Goal: Task Accomplishment & Management: Manage account settings

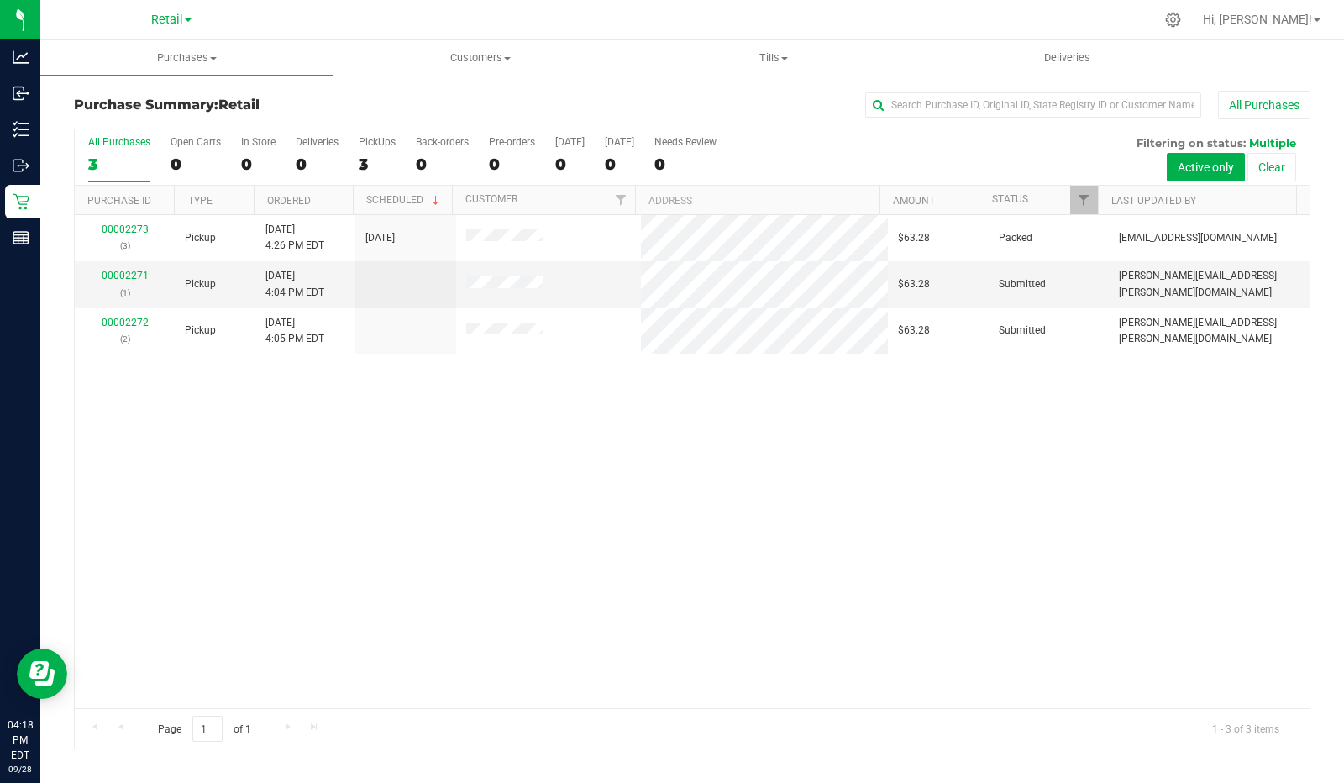
click at [362, 165] on div "3" at bounding box center [377, 164] width 37 height 19
click at [0, 0] on input "PickUps 3" at bounding box center [0, 0] width 0 height 0
click at [129, 270] on link "00002271" at bounding box center [125, 276] width 47 height 12
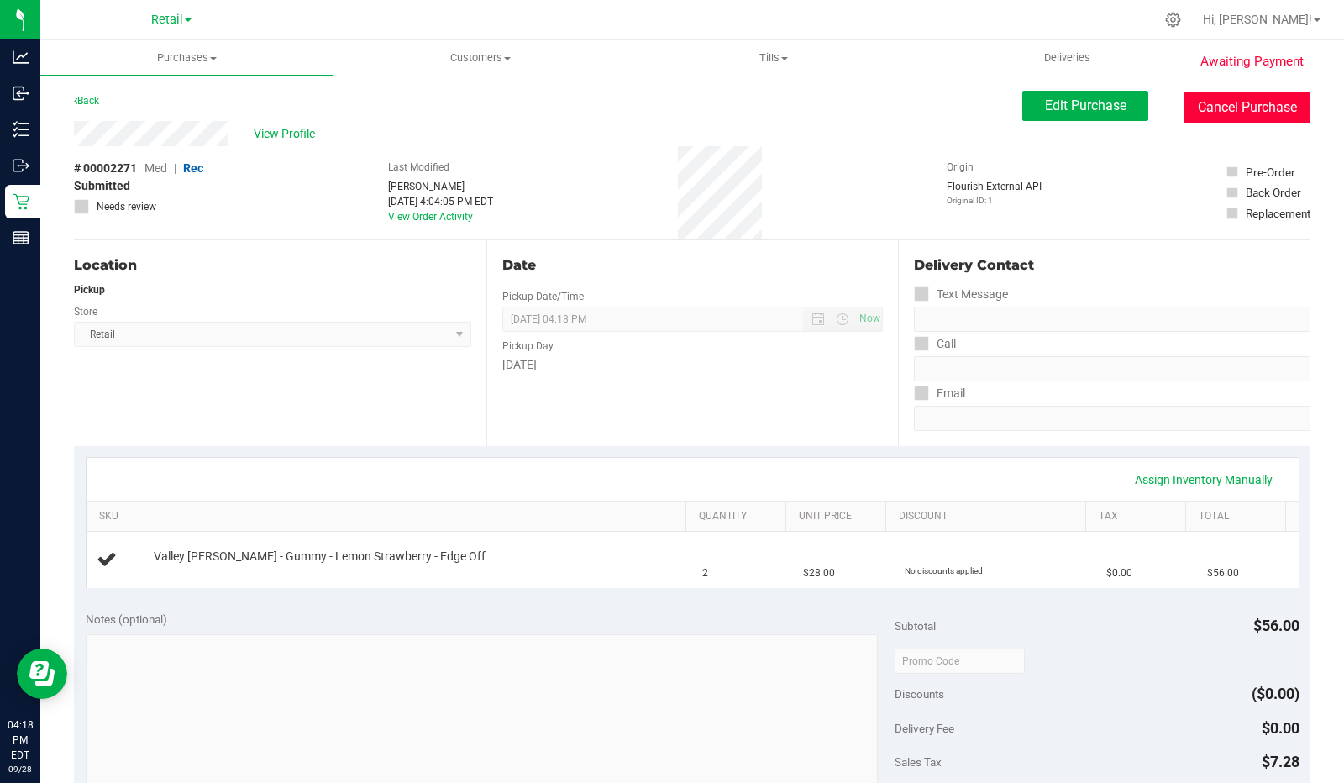
click at [1256, 112] on button "Cancel Purchase" at bounding box center [1247, 108] width 126 height 32
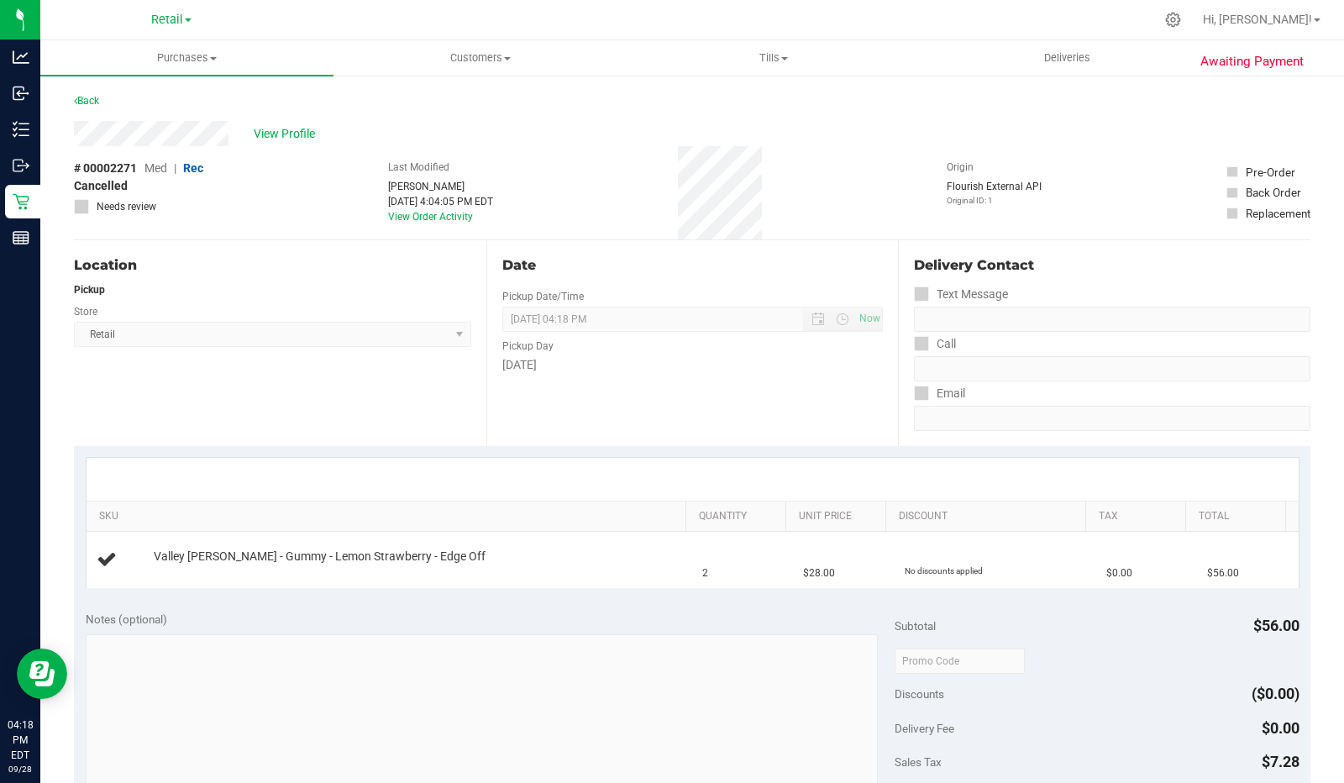
click at [91, 98] on link "Back" at bounding box center [86, 101] width 25 height 12
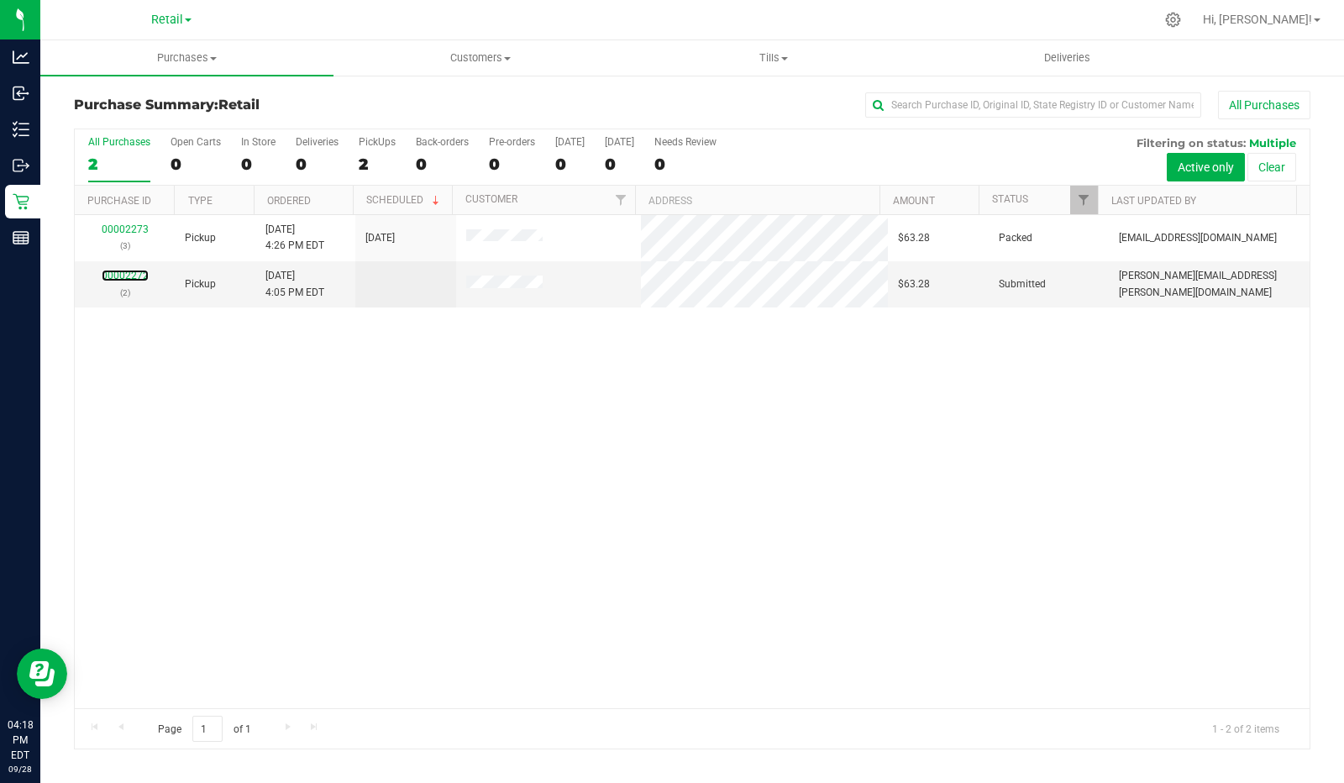
click at [135, 277] on link "00002272" at bounding box center [125, 276] width 47 height 12
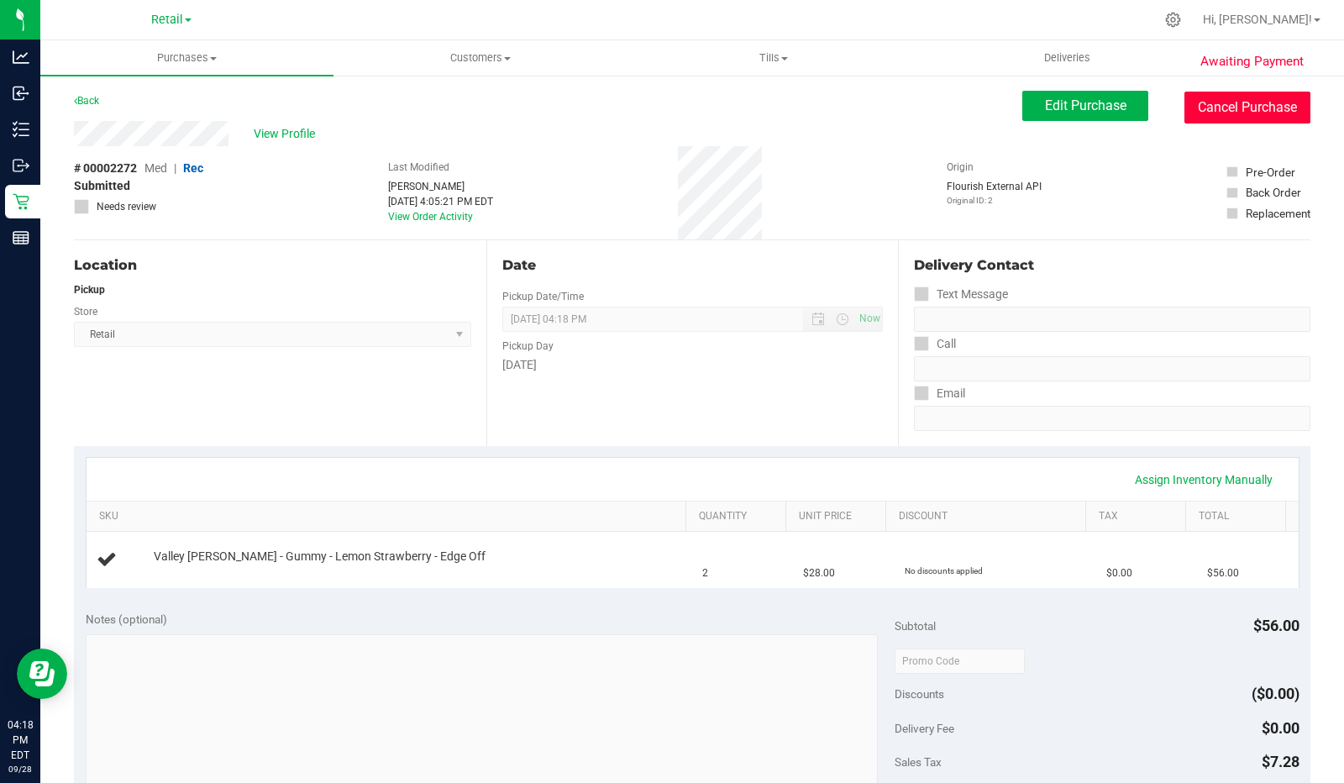
click at [1239, 106] on button "Cancel Purchase" at bounding box center [1247, 108] width 126 height 32
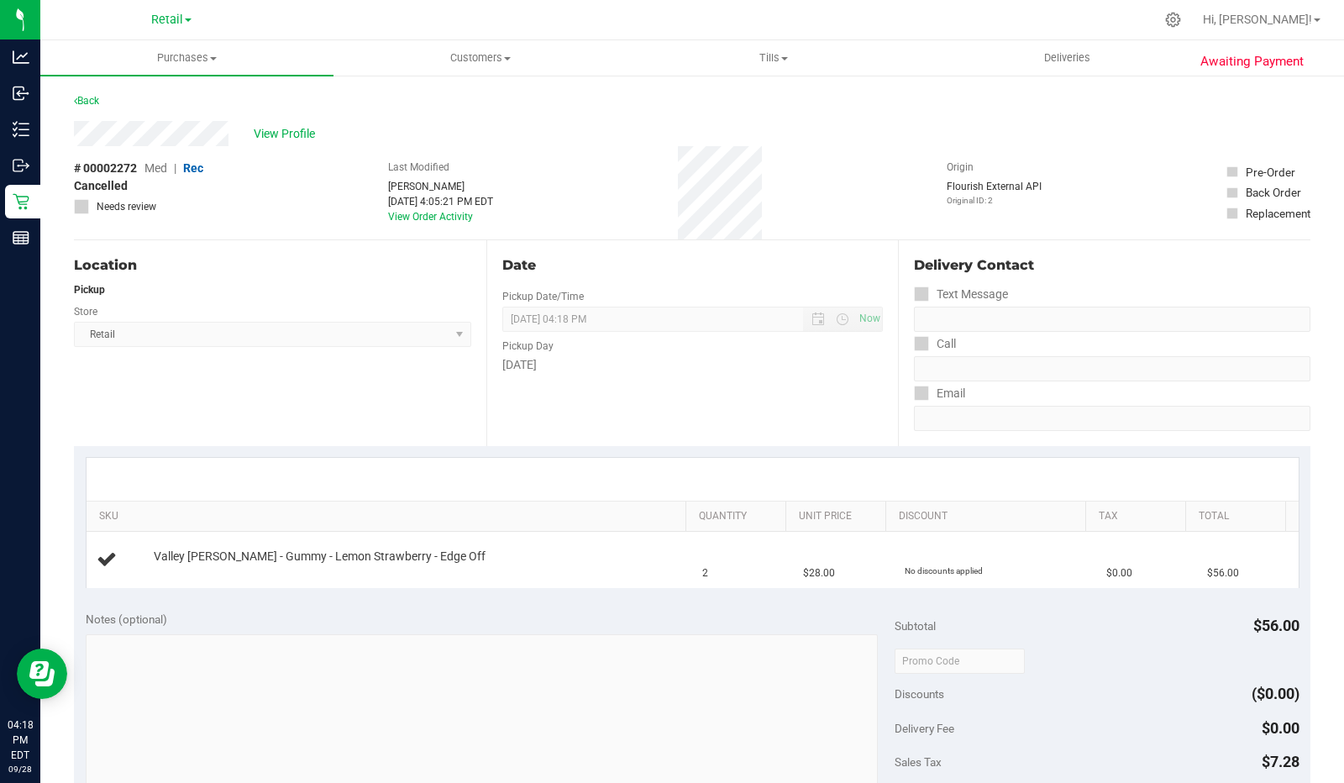
click at [89, 100] on link "Back" at bounding box center [86, 101] width 25 height 12
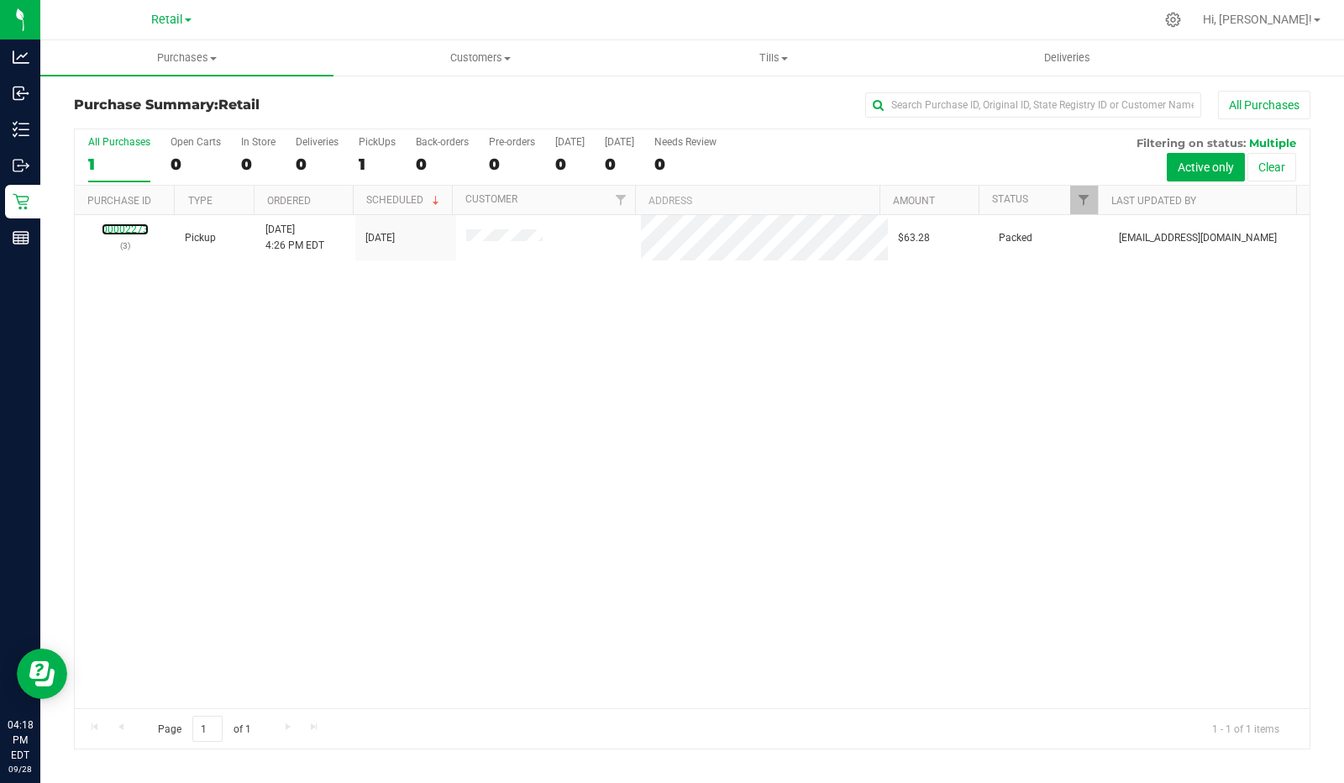
click at [131, 226] on link "00002273" at bounding box center [125, 229] width 47 height 12
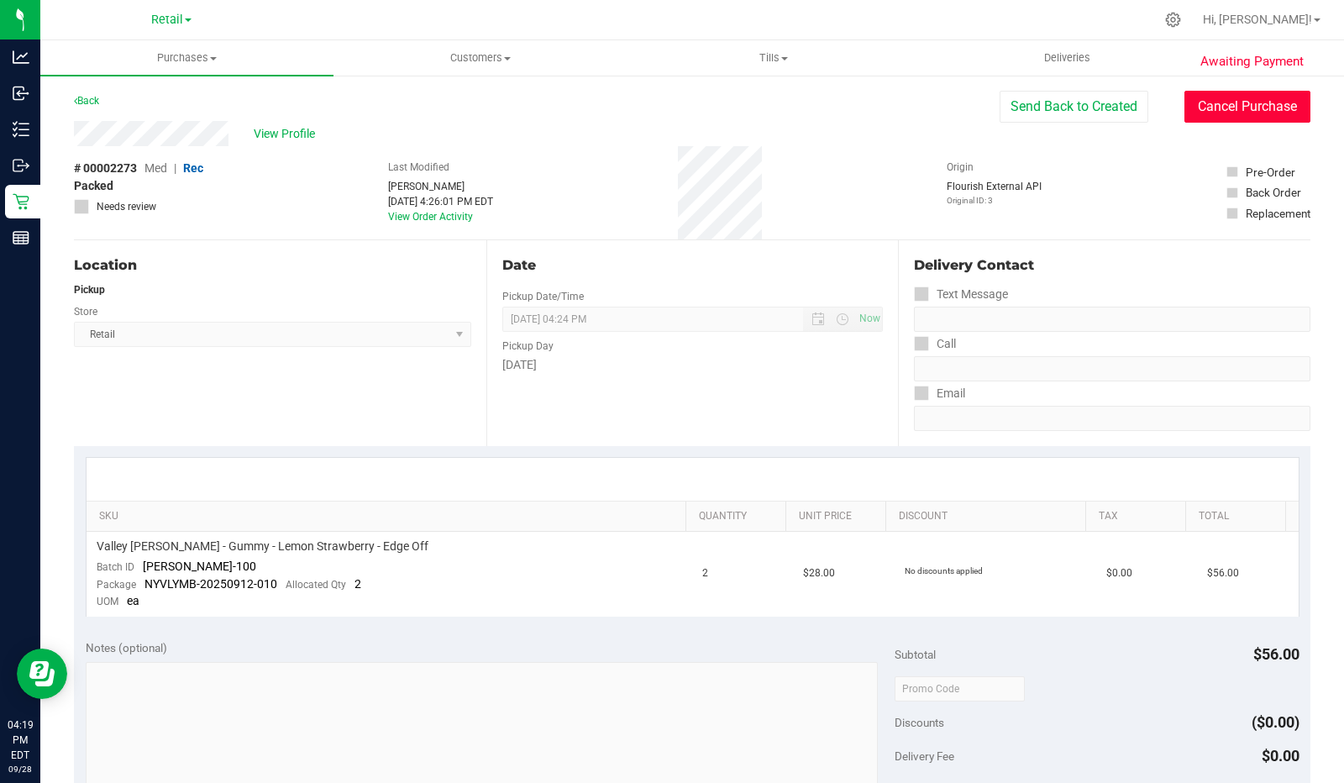
click at [1236, 103] on button "Cancel Purchase" at bounding box center [1247, 107] width 126 height 32
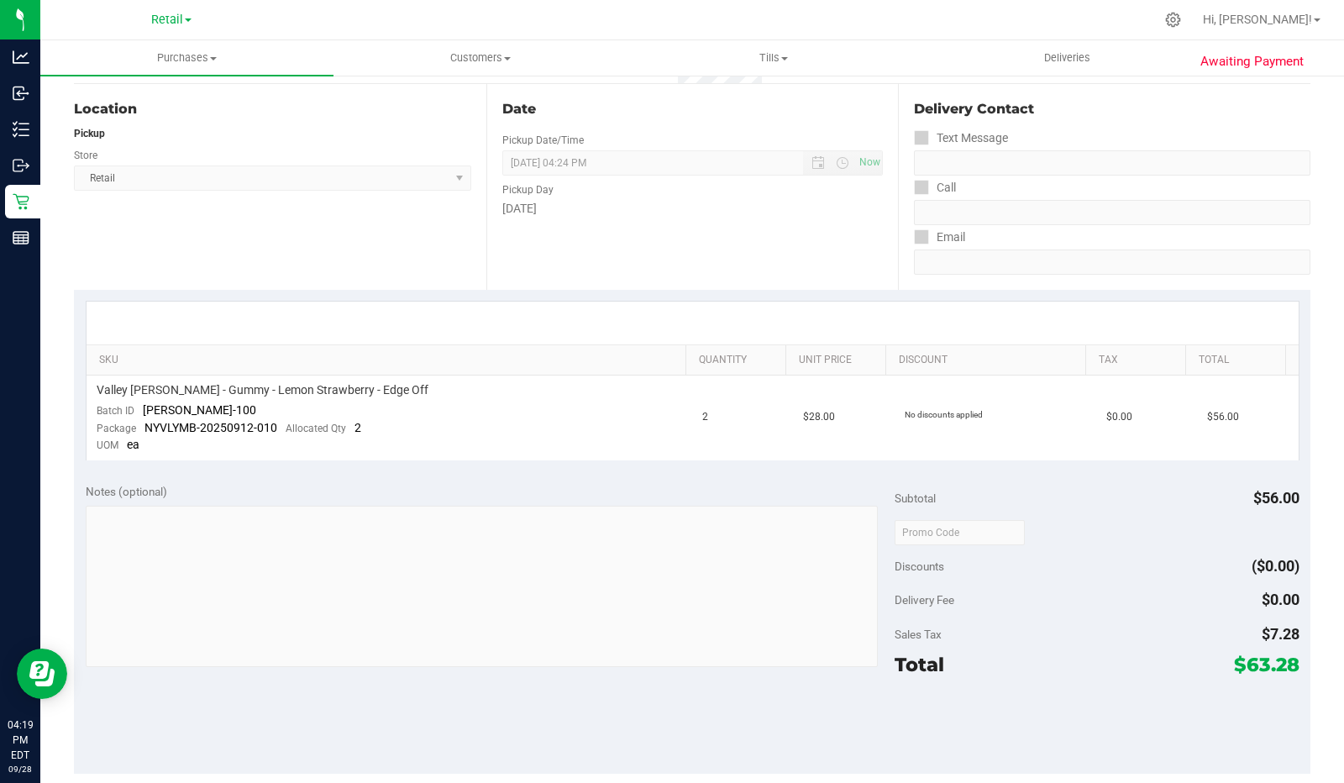
scroll to position [165, 0]
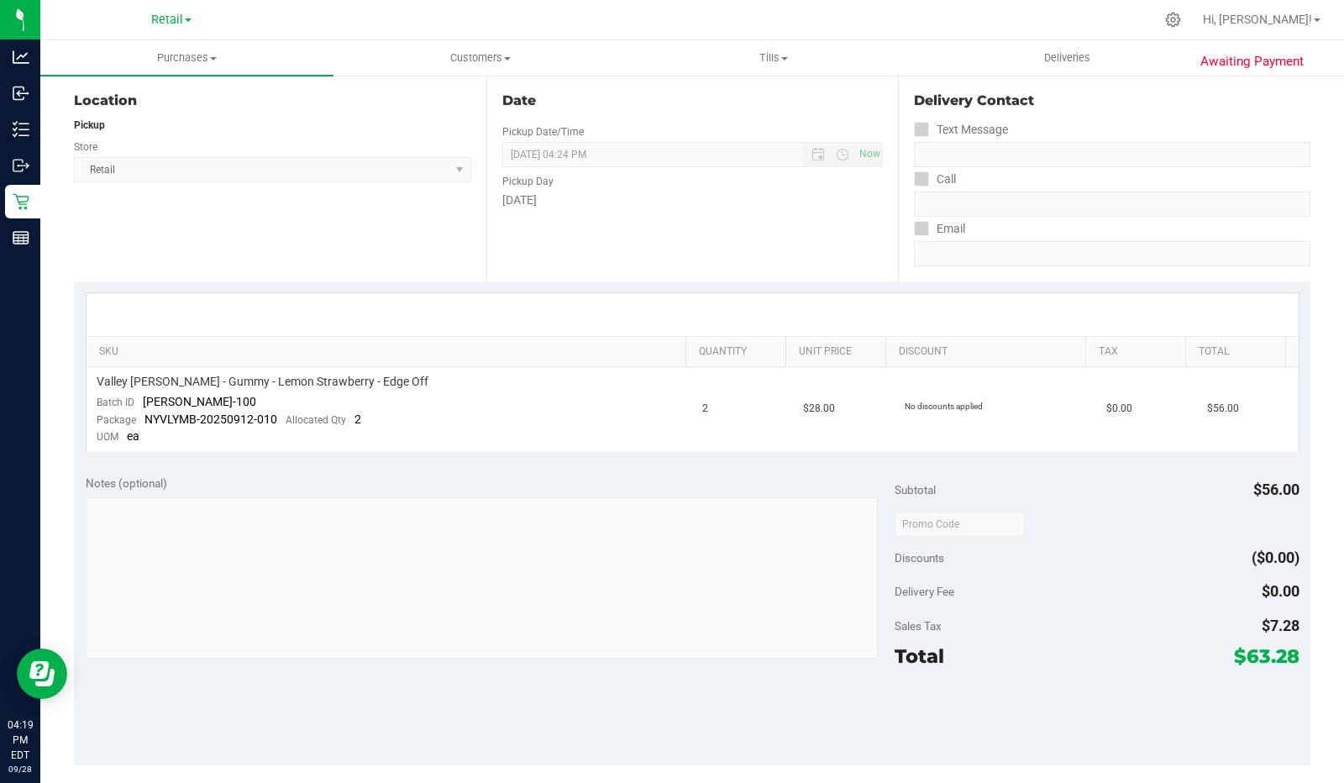
click at [509, 397] on td "Valley [PERSON_NAME] - Gummy - Lemon Strawberry - Edge Off Batch ID [PERSON_NAM…" at bounding box center [390, 409] width 606 height 85
click at [696, 414] on td "2" at bounding box center [742, 409] width 101 height 85
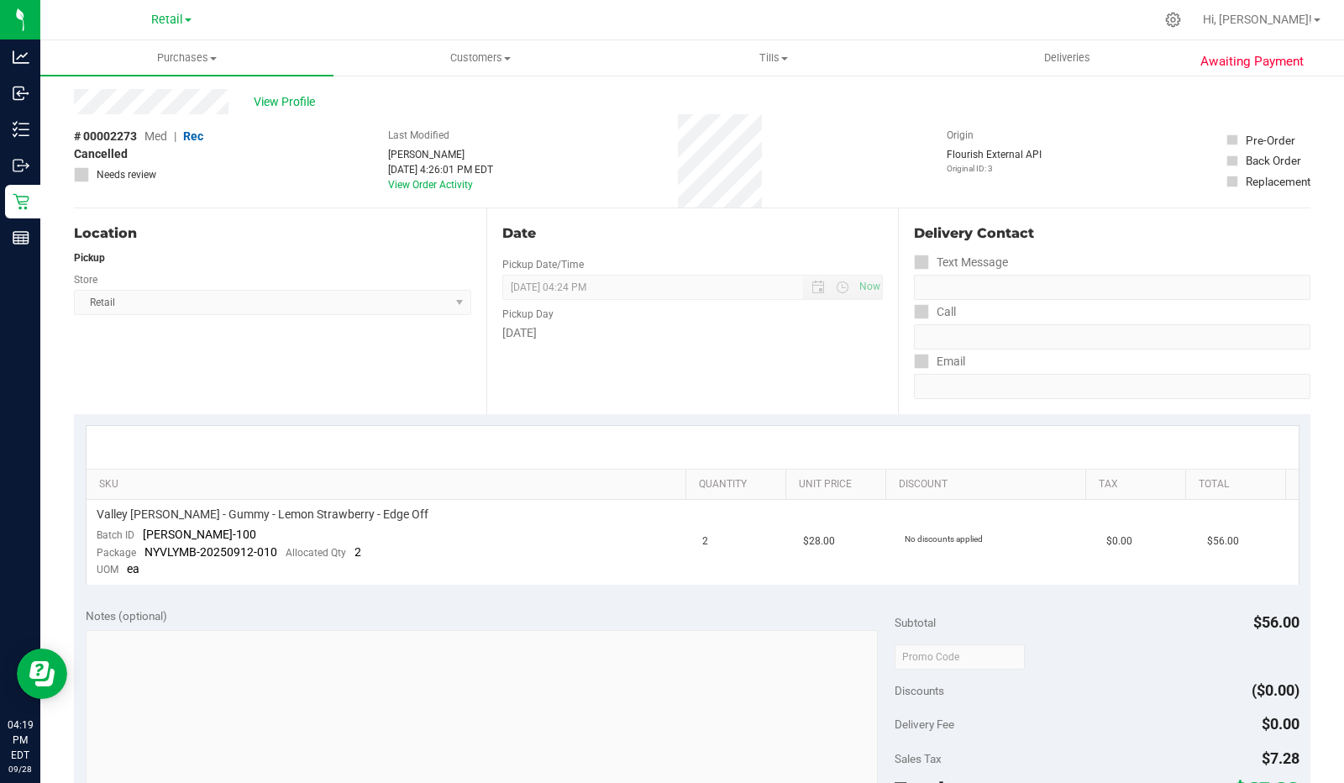
scroll to position [0, 0]
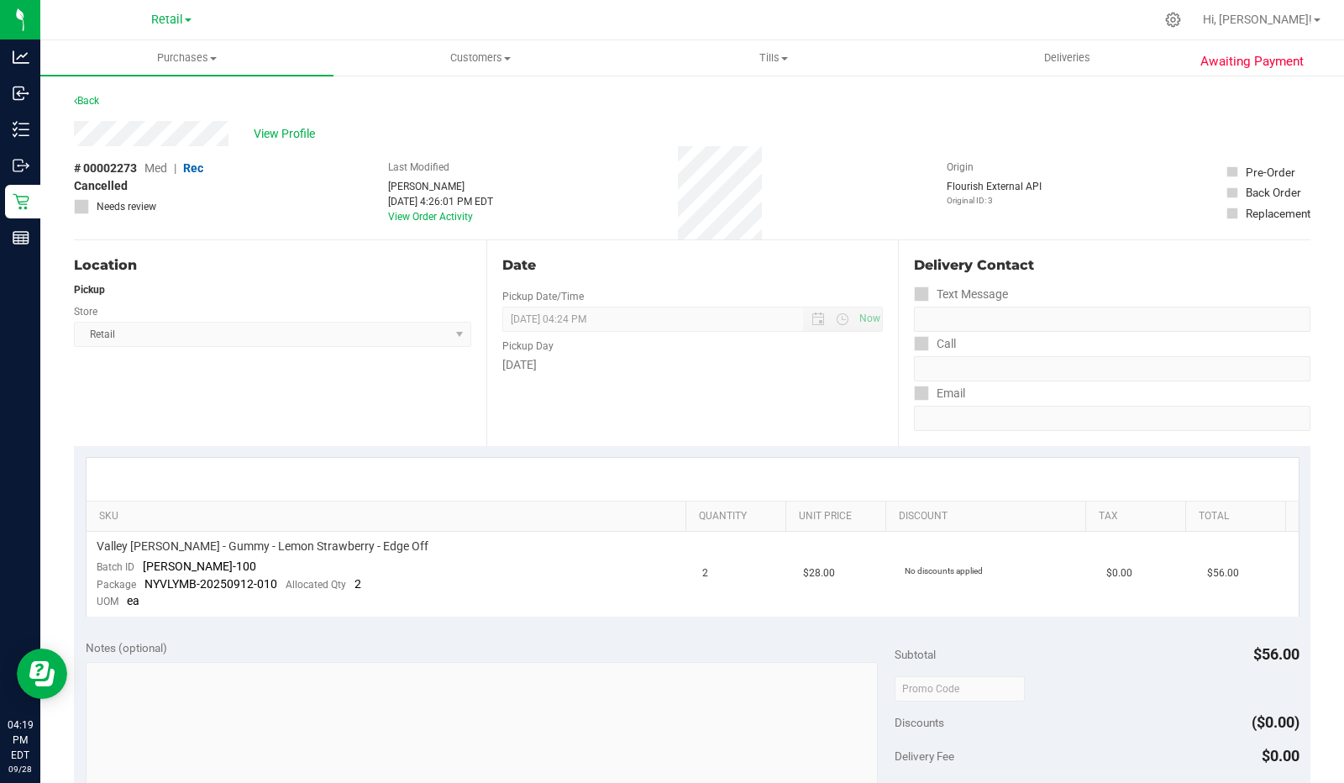
click at [99, 100] on link "Back" at bounding box center [86, 101] width 25 height 12
